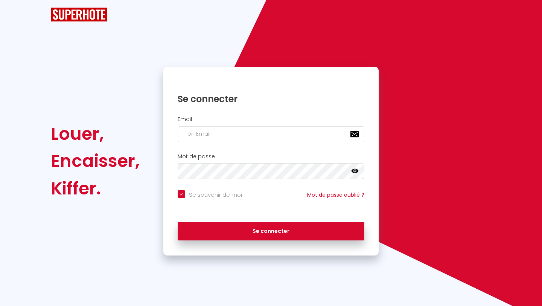
checkbox input "true"
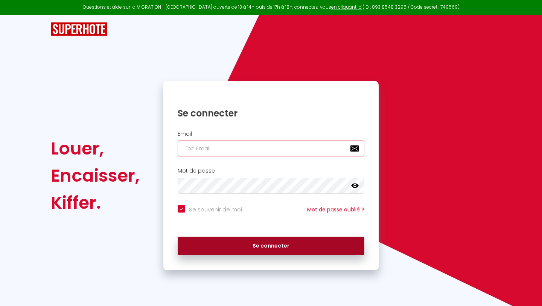
type input "[EMAIL_ADDRESS][DOMAIN_NAME]"
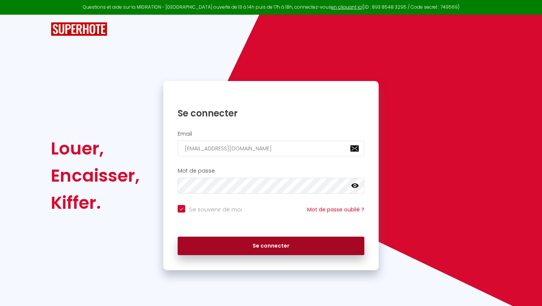
click at [264, 242] on button "Se connecter" at bounding box center [271, 245] width 187 height 19
checkbox input "true"
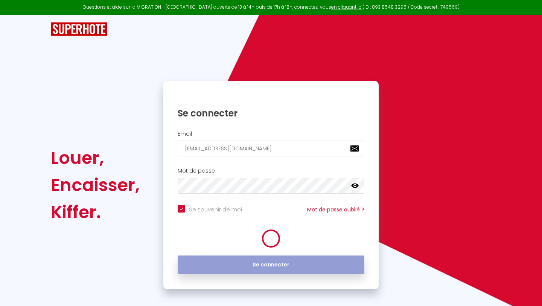
scroll to position [6, 0]
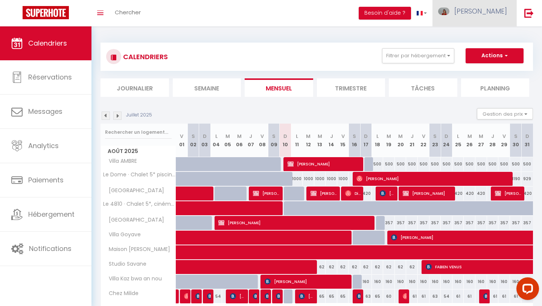
click at [496, 11] on span "[PERSON_NAME]" at bounding box center [480, 10] width 53 height 9
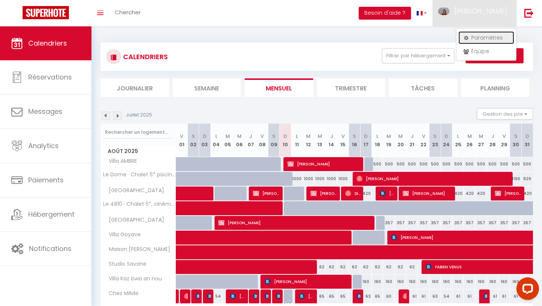
click at [481, 37] on link "Paramètres" at bounding box center [486, 37] width 56 height 13
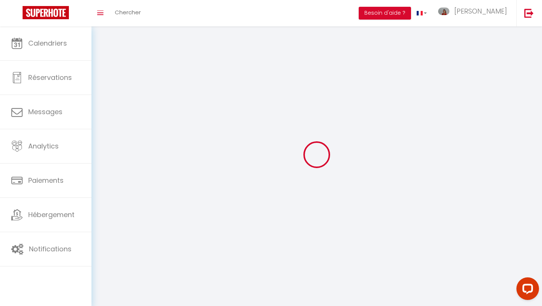
select select
type input "[PERSON_NAME]"
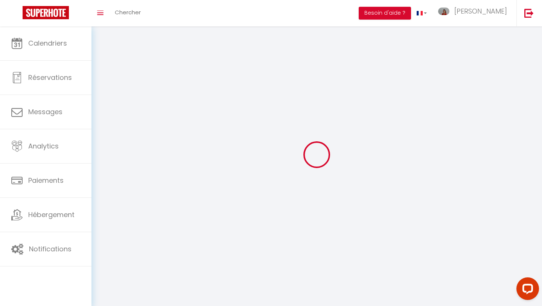
type input "DESIRE"
type input "[PHONE_NUMBER]"
type input "[STREET_ADDRESS]"
type input "97190"
type input "Le gosier"
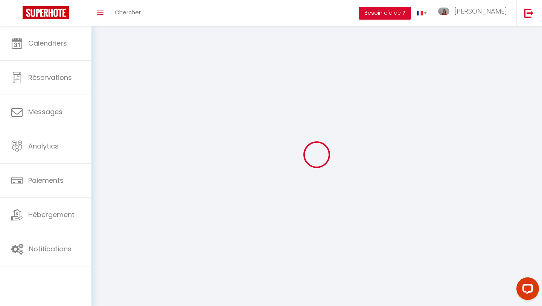
type input "rOtZf37xB4N7oOn8UxbXKycMN"
type input "eAXgLTghlNFIBozm4mRDKlI9t"
select select "88"
select select "28"
type input "rOtZf37xB4N7oOn8UxbXKycMN"
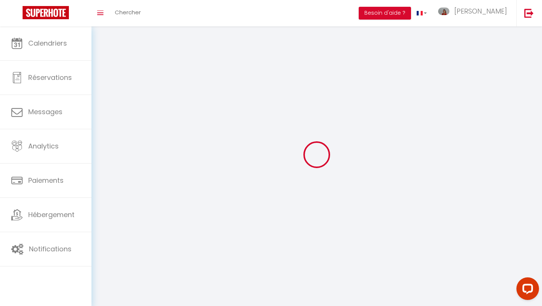
type input "eAXgLTghlNFIBozm4mRDKlI9t"
type input "[URL][DOMAIN_NAME]"
select select "fr"
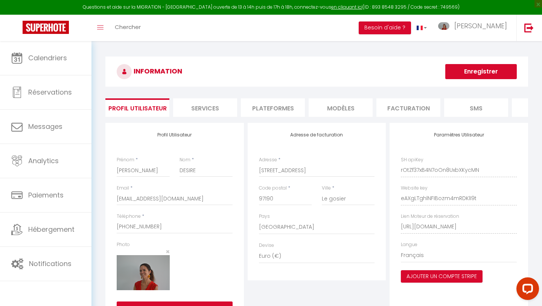
click at [281, 106] on li "Plateformes" at bounding box center [273, 107] width 64 height 18
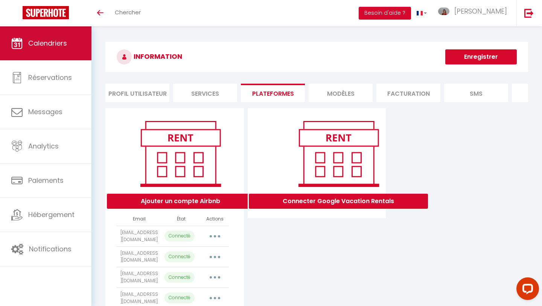
click at [73, 45] on link "Calendriers" at bounding box center [45, 43] width 91 height 34
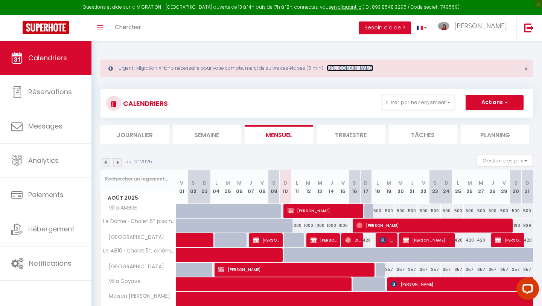
click at [373, 70] on link "https://superhote.com/migration-airbnb" at bounding box center [350, 68] width 47 height 6
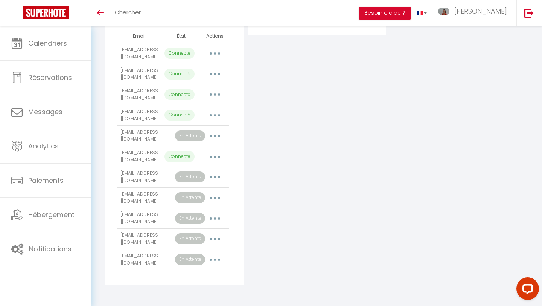
click at [214, 220] on button "button" at bounding box center [214, 218] width 21 height 12
click at [352, 216] on div "Connecter Google Vacation Rentals" at bounding box center [317, 104] width 142 height 359
